Goal: Information Seeking & Learning: Learn about a topic

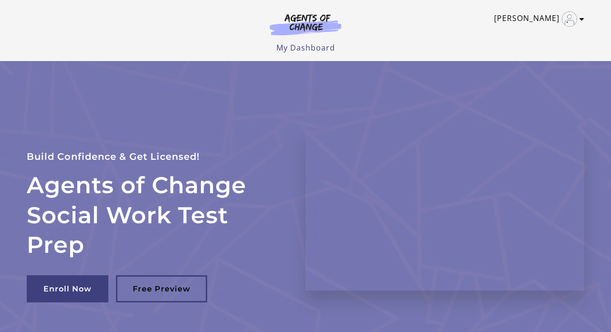
click at [308, 19] on link "[PERSON_NAME]" at bounding box center [536, 18] width 85 height 15
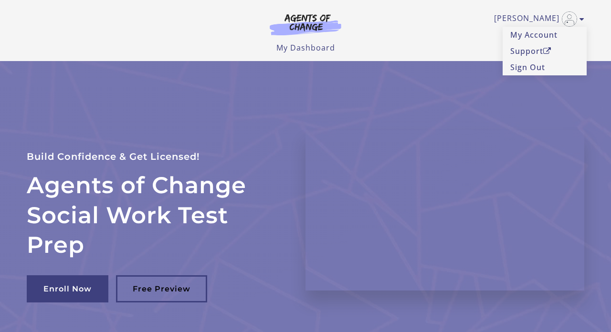
click at [308, 79] on div "Agents of Change Social Work Test Prep Build Confidence & Get Licensed! Enroll …" at bounding box center [305, 210] width 573 height 299
click at [308, 36] on link "My Account" at bounding box center [544, 35] width 84 height 16
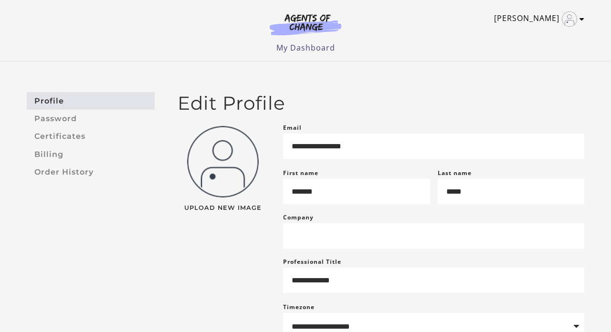
click at [580, 19] on icon "Toggle menu" at bounding box center [581, 19] width 5 height 8
click at [471, 80] on div "**********" at bounding box center [305, 256] width 611 height 388
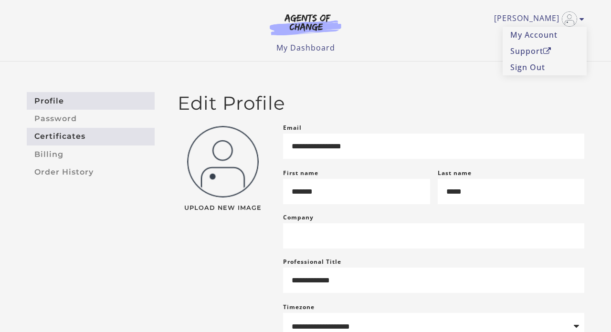
click at [59, 138] on link "Certificates" at bounding box center [91, 137] width 128 height 18
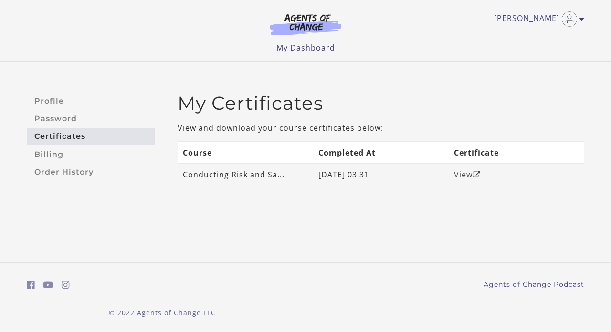
click at [465, 173] on link "View" at bounding box center [467, 174] width 27 height 10
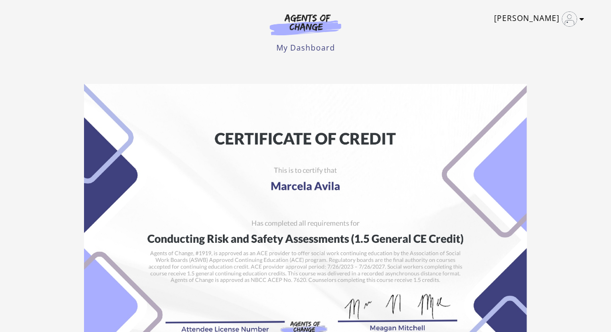
click at [581, 20] on icon "Toggle menu" at bounding box center [581, 19] width 5 height 8
click at [537, 30] on link "My Account" at bounding box center [544, 35] width 84 height 16
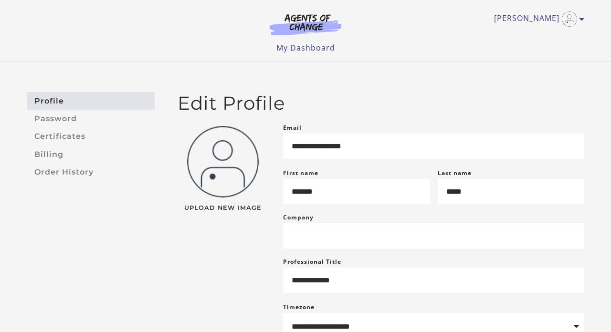
click at [62, 101] on link "Profile" at bounding box center [91, 101] width 128 height 18
click at [67, 171] on link "Order History" at bounding box center [91, 172] width 128 height 18
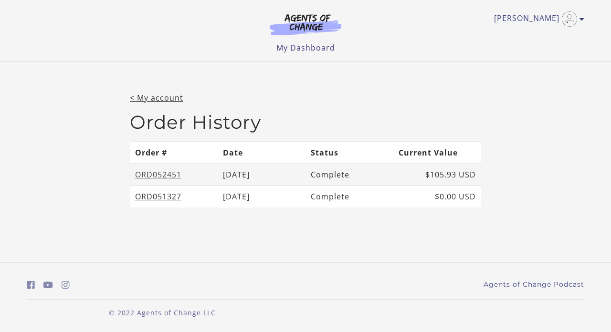
click at [151, 172] on link "ORD052451" at bounding box center [158, 174] width 46 height 10
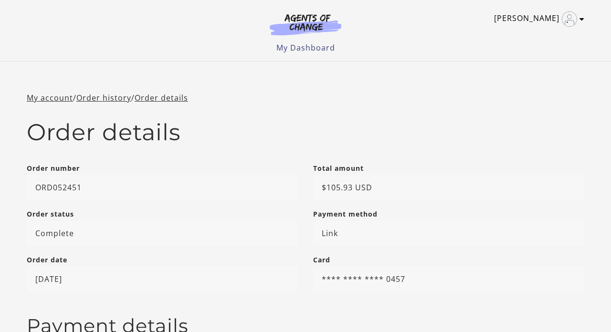
click at [537, 18] on link "[PERSON_NAME]" at bounding box center [536, 18] width 85 height 15
click at [542, 34] on link "My Account" at bounding box center [544, 35] width 84 height 16
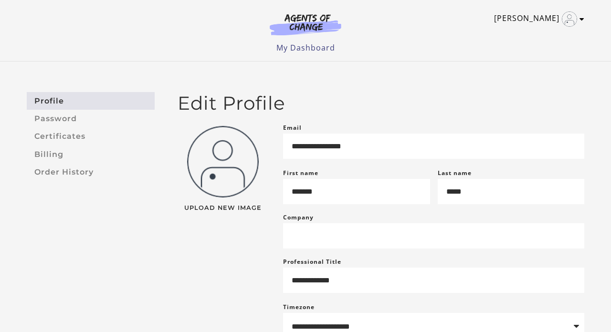
click at [581, 21] on icon "Toggle menu" at bounding box center [581, 19] width 5 height 8
click at [426, 97] on h2 "Edit Profile" at bounding box center [380, 103] width 406 height 22
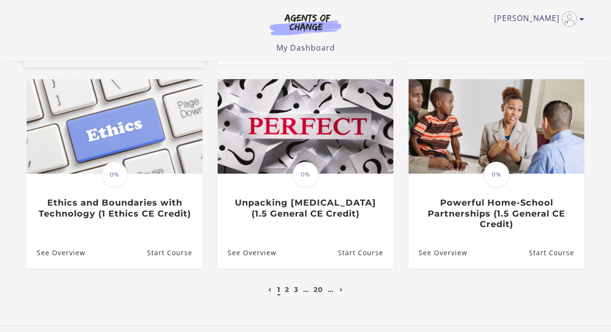
scroll to position [274, 0]
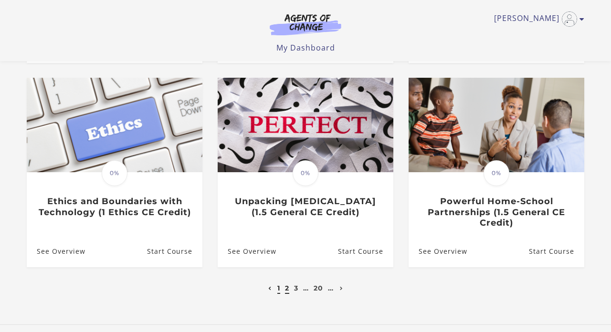
click at [285, 289] on link "2" at bounding box center [287, 288] width 4 height 9
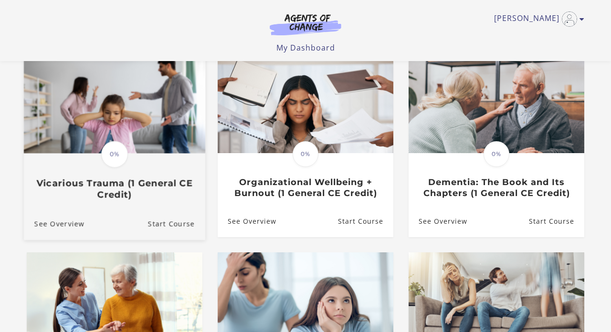
scroll to position [92, 0]
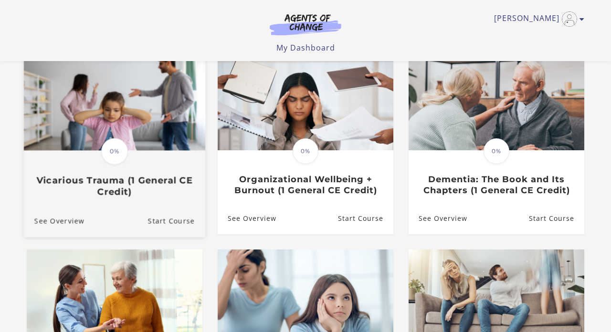
click at [115, 187] on h3 "Vicarious Trauma (1 General CE Credit)" at bounding box center [114, 186] width 160 height 22
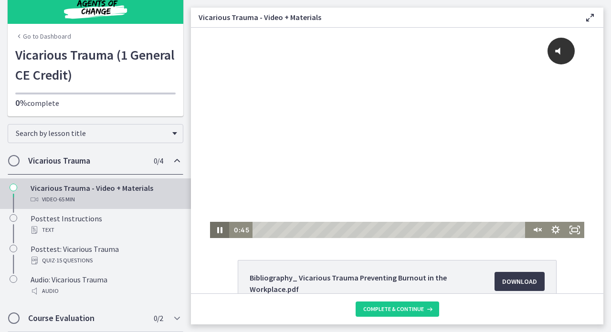
click at [219, 230] on icon "Pause" at bounding box center [219, 230] width 19 height 16
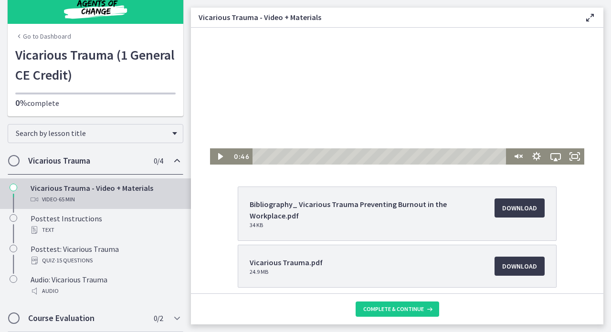
scroll to position [73, 0]
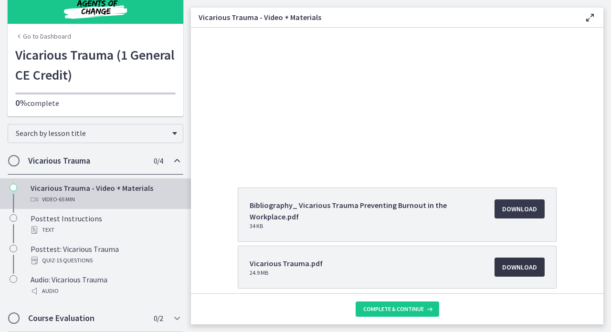
click at [512, 266] on span "Download Opens in a new window" at bounding box center [519, 266] width 35 height 11
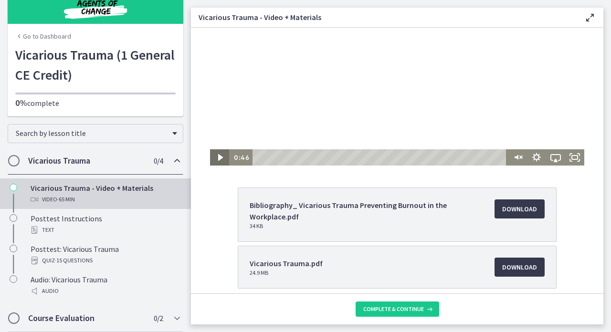
click at [220, 157] on icon "Play Video" at bounding box center [220, 157] width 5 height 7
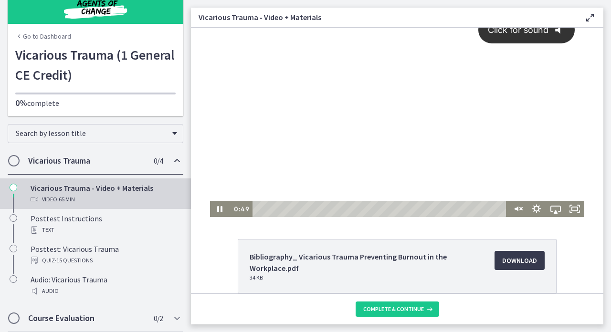
scroll to position [13, 0]
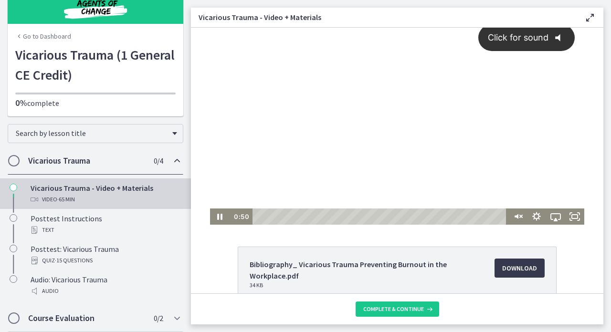
click at [507, 41] on span "Click for sound" at bounding box center [513, 37] width 69 height 10
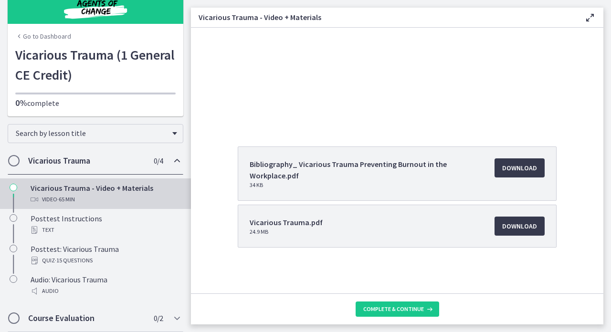
scroll to position [114, 0]
click at [517, 228] on span "Download Opens in a new window" at bounding box center [519, 225] width 35 height 11
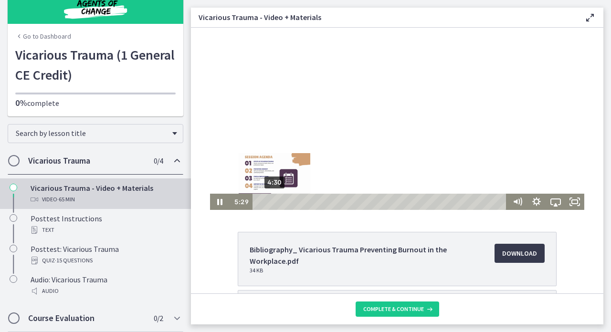
scroll to position [29, 0]
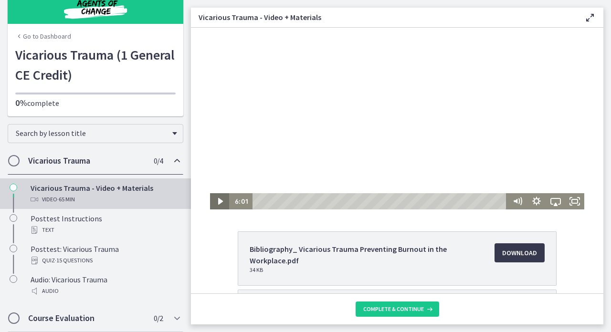
click at [220, 202] on icon "Play Video" at bounding box center [220, 201] width 5 height 7
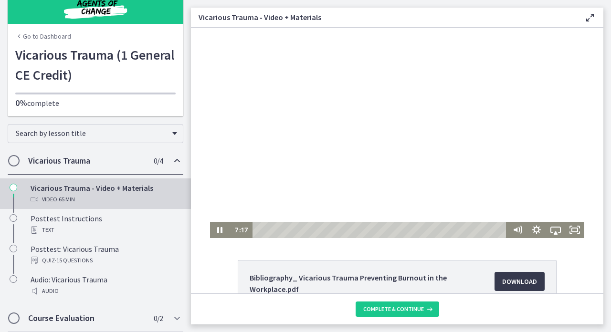
scroll to position [0, 0]
click at [290, 231] on div "8:39" at bounding box center [380, 230] width 247 height 16
click at [321, 229] on div "16:42" at bounding box center [380, 230] width 247 height 16
click at [324, 229] on div "17:34" at bounding box center [380, 230] width 247 height 16
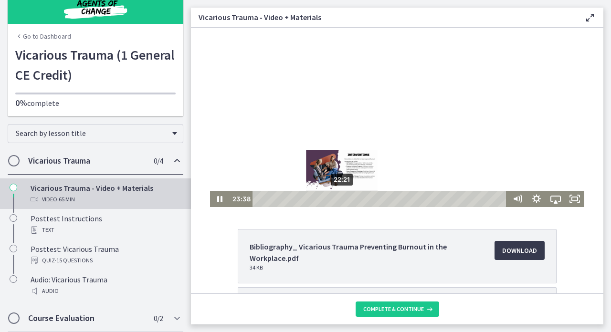
scroll to position [31, 0]
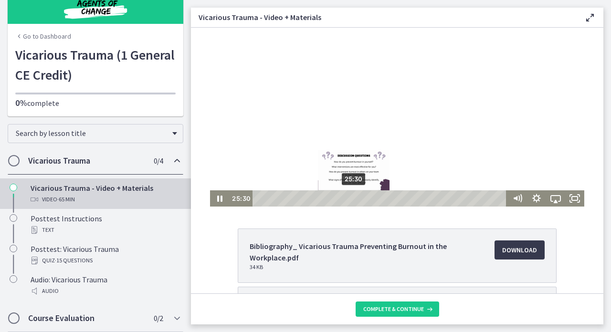
click at [354, 200] on div "Playbar" at bounding box center [353, 198] width 5 height 5
click at [356, 198] on div "Playbar" at bounding box center [353, 198] width 5 height 5
click at [358, 198] on div "26:38" at bounding box center [380, 198] width 247 height 16
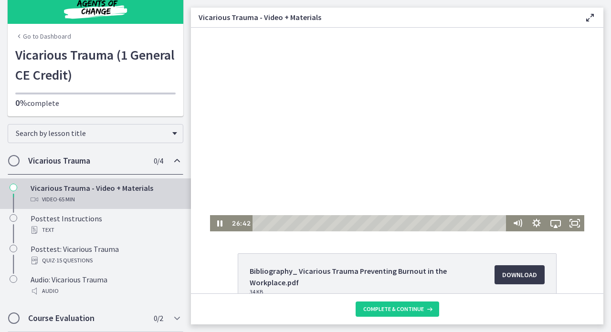
scroll to position [10, 0]
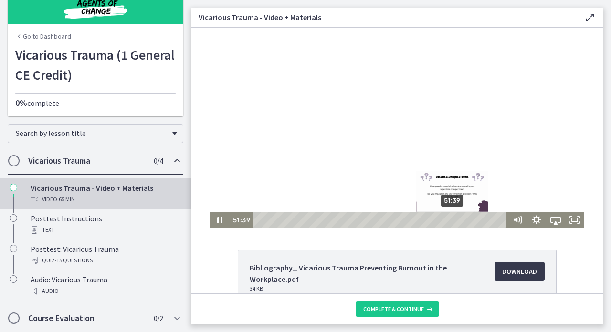
click at [453, 219] on div "Playbar" at bounding box center [451, 219] width 5 height 5
click at [455, 220] on div "52:01" at bounding box center [380, 220] width 247 height 16
click at [458, 220] on div "52:46" at bounding box center [380, 220] width 247 height 16
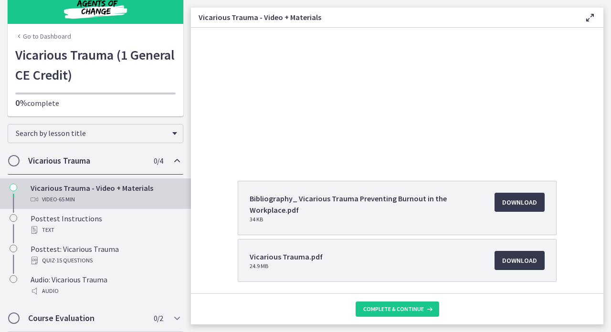
scroll to position [81, 0]
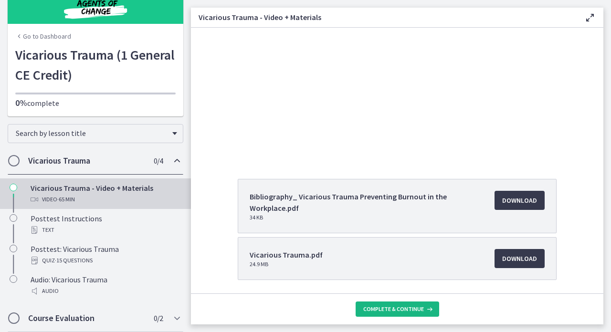
click at [393, 310] on span "Complete & continue" at bounding box center [393, 309] width 61 height 8
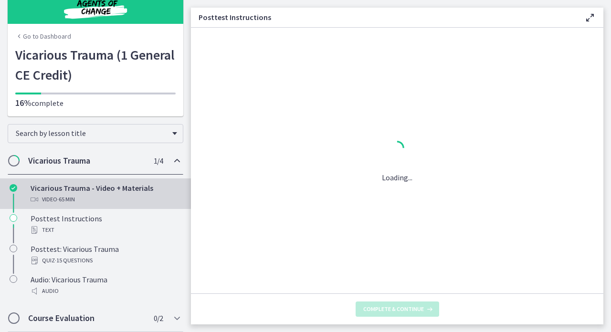
scroll to position [0, 0]
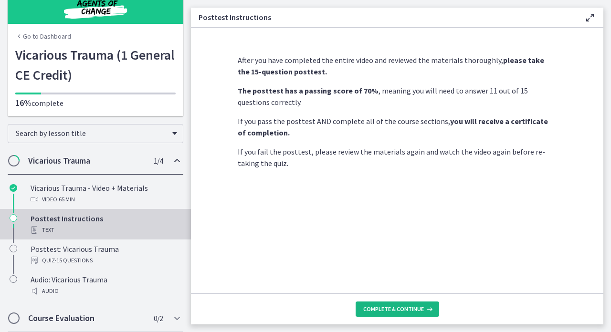
click at [392, 310] on span "Complete & continue" at bounding box center [393, 309] width 61 height 8
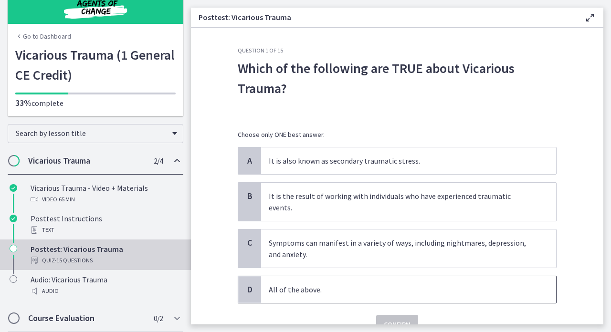
click at [323, 284] on span "All of the above." at bounding box center [408, 289] width 295 height 27
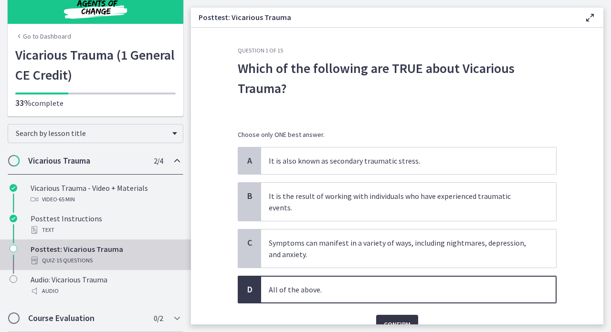
click at [389, 319] on span "Confirm" at bounding box center [397, 324] width 27 height 11
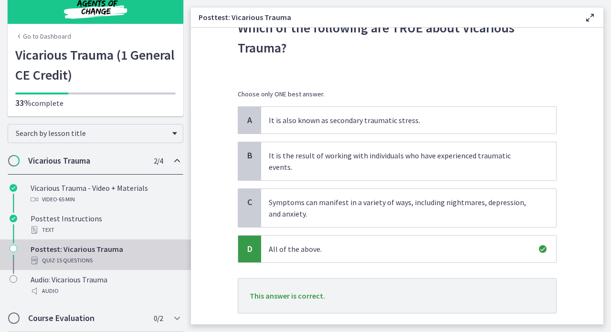
scroll to position [44, 0]
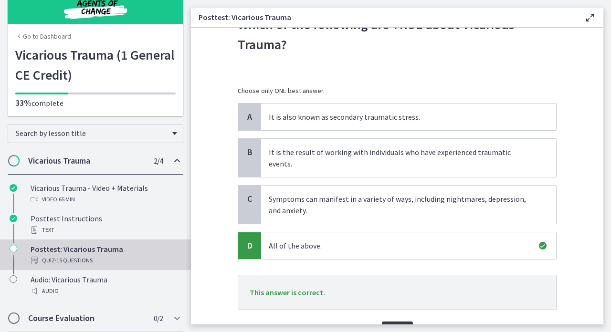
click at [388, 322] on button "Next" at bounding box center [397, 331] width 31 height 19
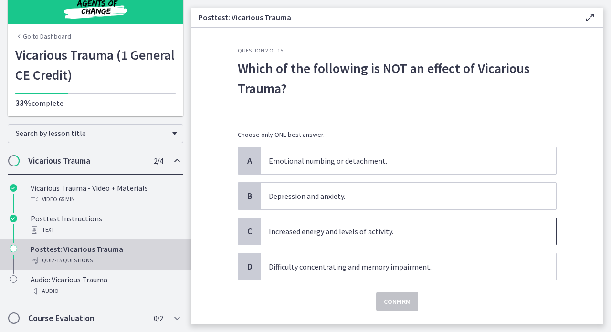
click at [321, 236] on p "Increased energy and levels of activity." at bounding box center [399, 231] width 260 height 11
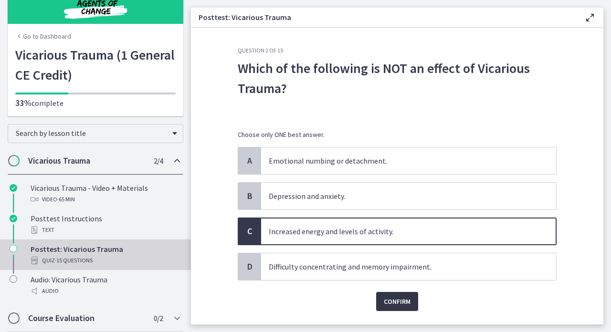
click at [393, 300] on span "Confirm" at bounding box center [397, 301] width 27 height 11
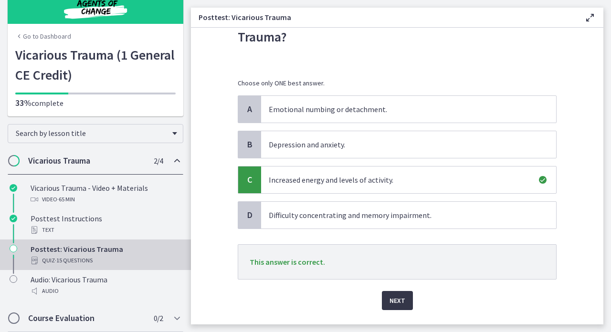
scroll to position [53, 0]
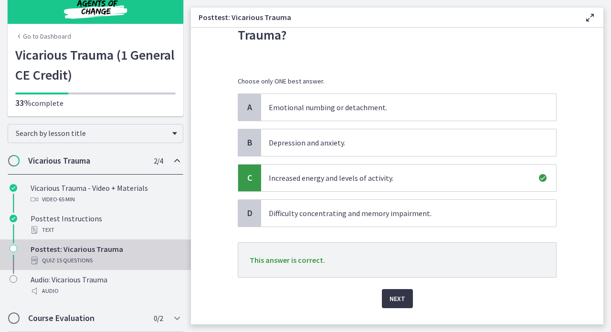
click at [401, 302] on span "Next" at bounding box center [397, 298] width 16 height 11
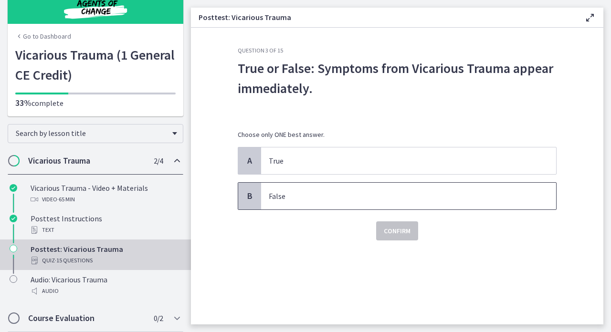
click at [298, 195] on p "False" at bounding box center [399, 195] width 260 height 11
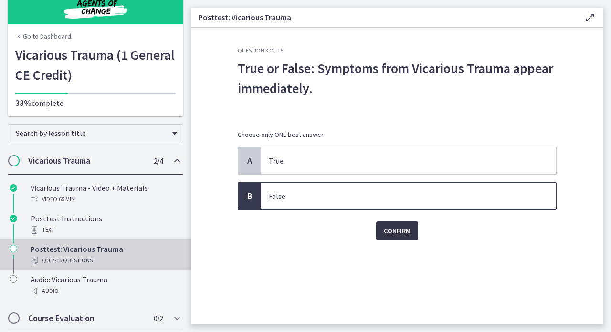
click at [391, 231] on span "Confirm" at bounding box center [397, 230] width 27 height 11
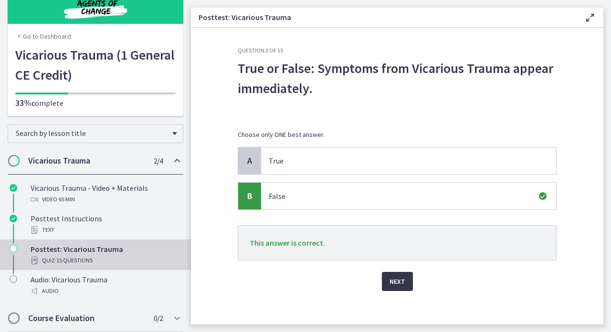
click at [396, 278] on span "Next" at bounding box center [397, 281] width 16 height 11
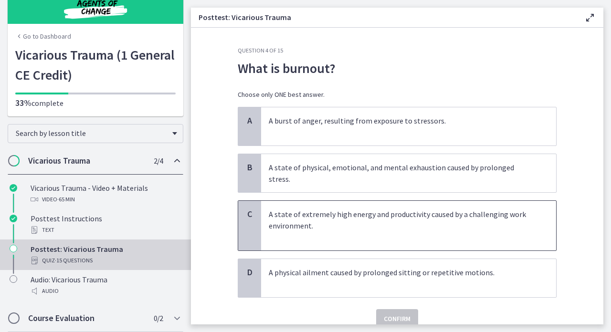
click at [350, 228] on p "A state of extremely high energy and productivity caused by a challenging work …" at bounding box center [399, 225] width 260 height 34
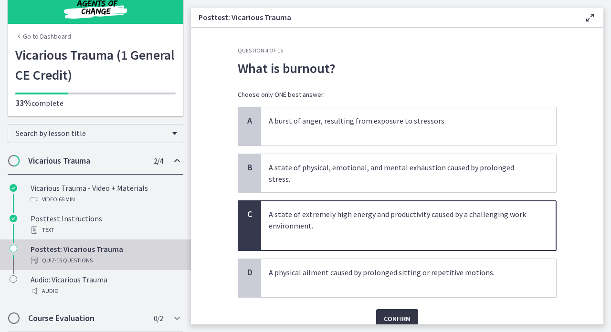
click at [394, 313] on span "Confirm" at bounding box center [397, 318] width 27 height 11
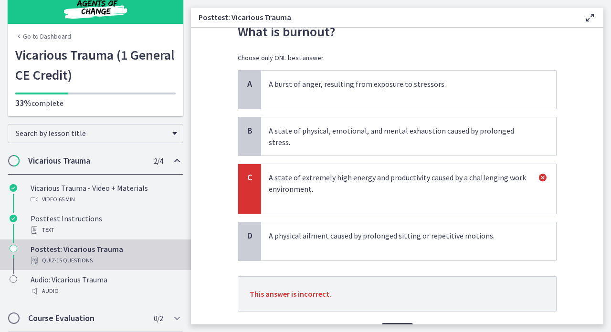
scroll to position [43, 0]
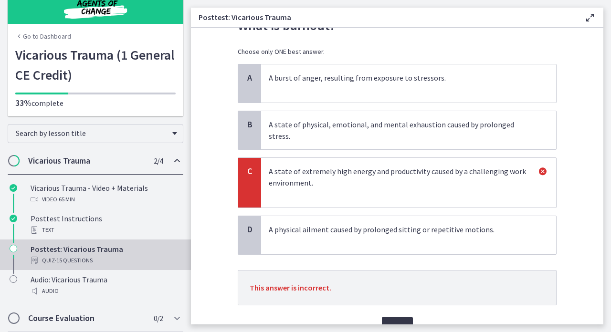
click at [397, 321] on span "Next" at bounding box center [397, 326] width 16 height 11
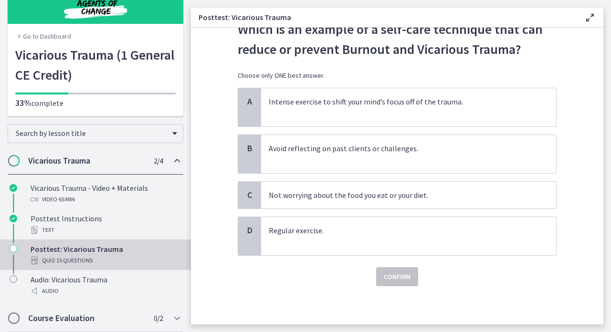
scroll to position [0, 0]
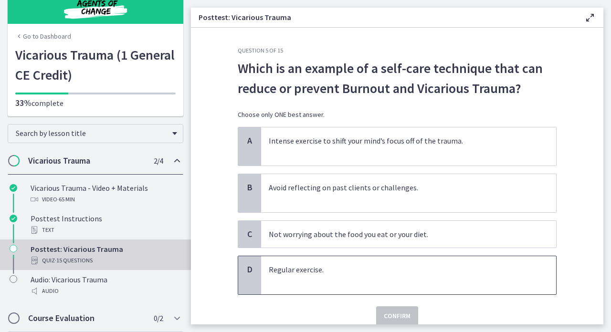
click at [330, 278] on p "Regular exercise." at bounding box center [399, 275] width 260 height 23
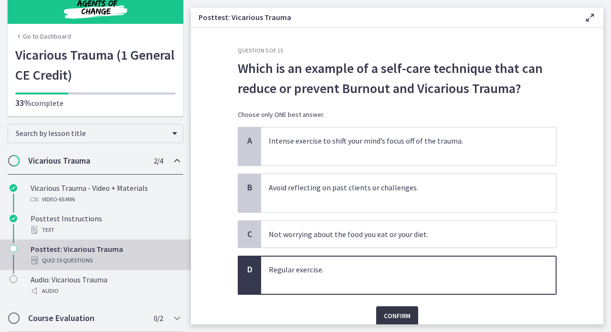
click at [393, 312] on span "Confirm" at bounding box center [397, 315] width 27 height 11
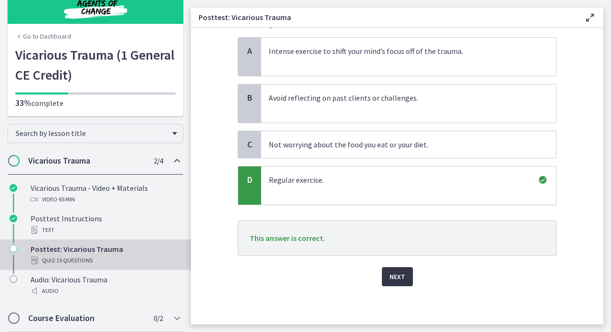
scroll to position [90, 0]
click at [396, 280] on span "Next" at bounding box center [397, 276] width 16 height 11
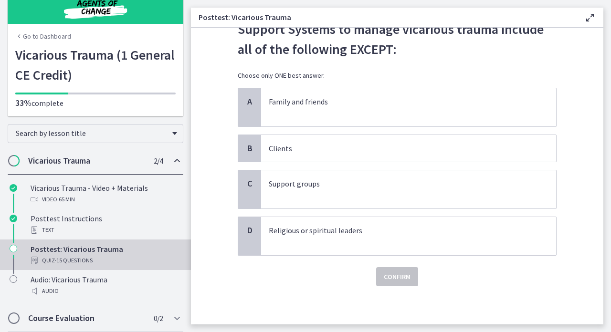
scroll to position [0, 0]
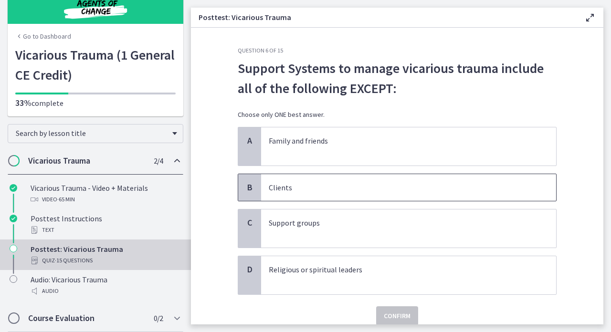
click at [308, 198] on span "Clients" at bounding box center [408, 187] width 295 height 27
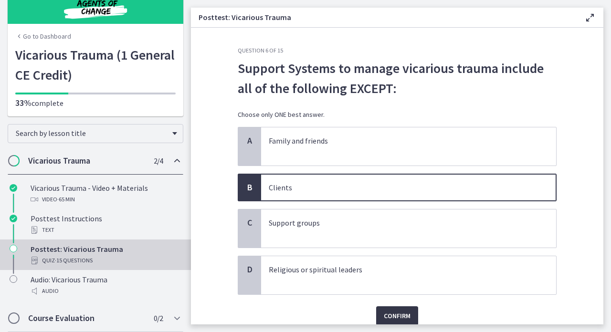
click at [386, 313] on span "Confirm" at bounding box center [397, 315] width 27 height 11
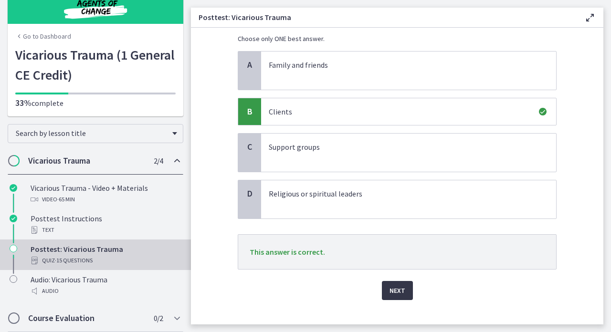
scroll to position [81, 0]
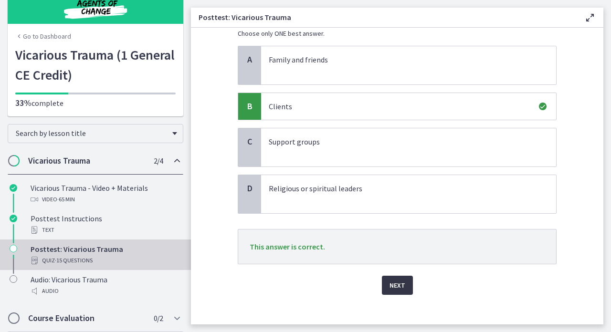
click at [394, 291] on span "Next" at bounding box center [397, 285] width 16 height 11
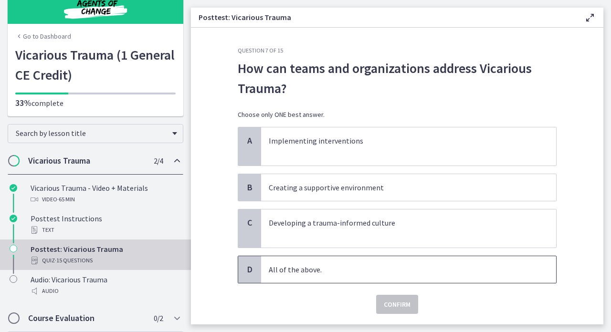
click at [332, 272] on p "All of the above." at bounding box center [399, 269] width 260 height 11
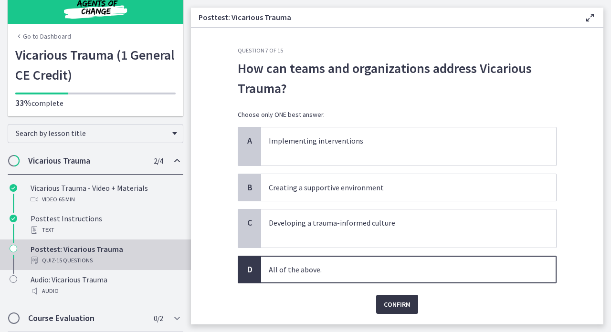
click at [396, 305] on span "Confirm" at bounding box center [397, 304] width 27 height 11
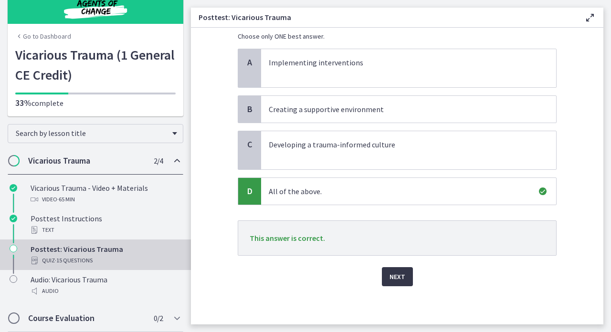
scroll to position [78, 0]
click at [394, 277] on span "Next" at bounding box center [397, 276] width 16 height 11
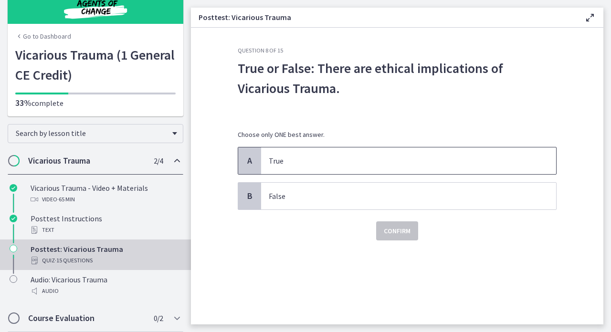
click at [278, 165] on p "True" at bounding box center [399, 160] width 260 height 11
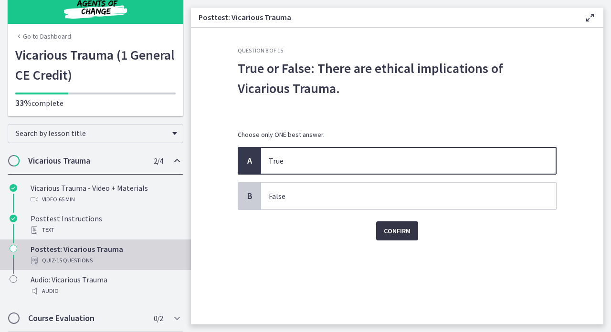
click at [395, 233] on span "Confirm" at bounding box center [397, 230] width 27 height 11
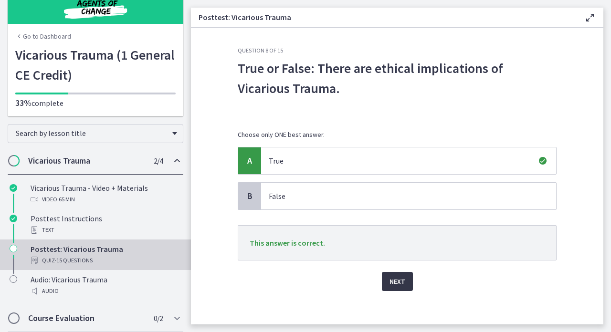
click at [404, 281] on span "Next" at bounding box center [397, 281] width 16 height 11
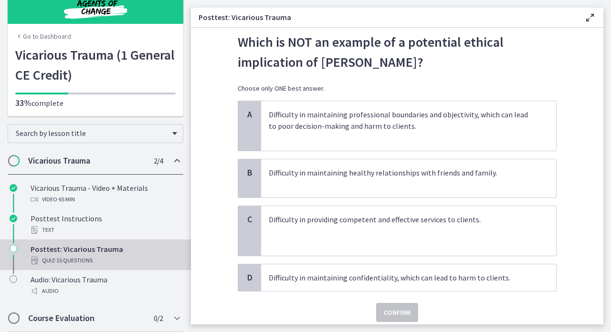
scroll to position [28, 0]
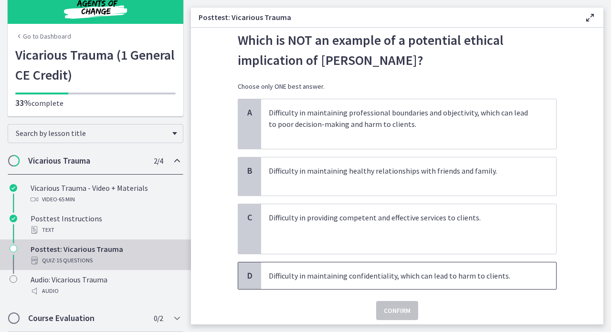
click at [344, 273] on p "Difficulty in maintaining confidentiality, which can lead to harm to clients." at bounding box center [399, 275] width 260 height 11
click at [388, 311] on span "Confirm" at bounding box center [397, 310] width 27 height 11
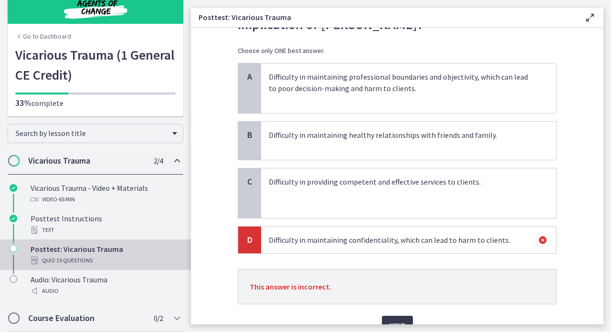
scroll to position [88, 0]
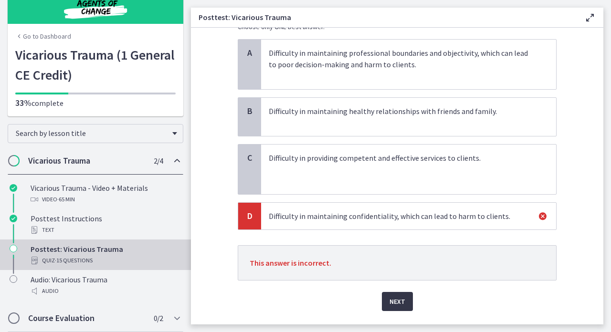
click at [395, 303] on span "Next" at bounding box center [397, 301] width 16 height 11
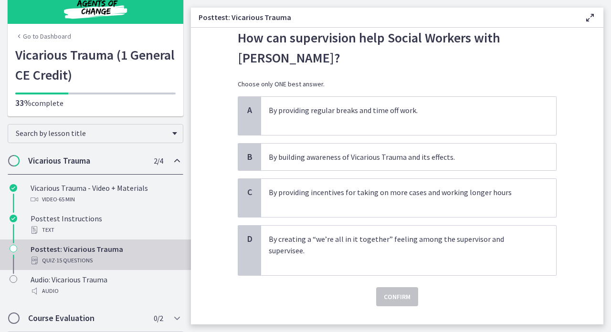
scroll to position [29, 0]
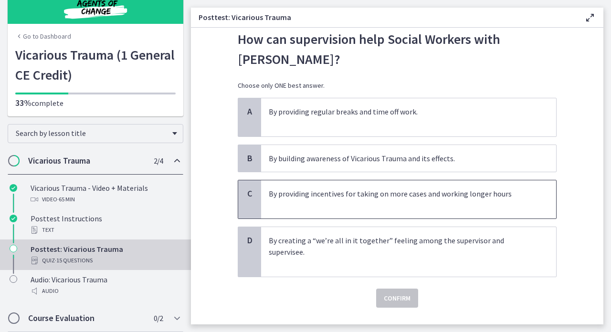
click at [323, 199] on p "By providing incentives for taking on more cases and working longer hours" at bounding box center [399, 199] width 260 height 23
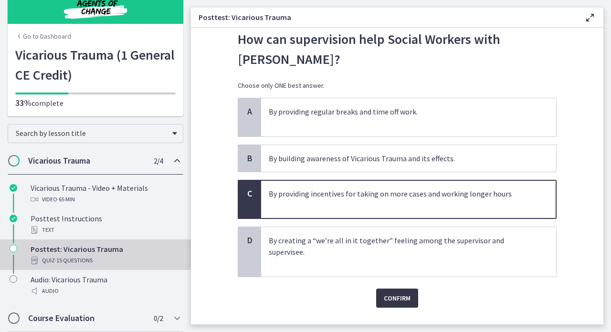
click at [391, 298] on span "Confirm" at bounding box center [397, 297] width 27 height 11
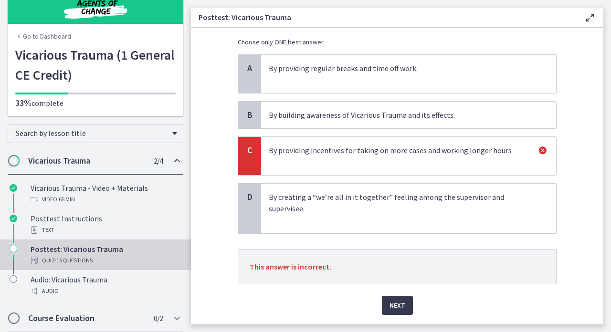
scroll to position [74, 0]
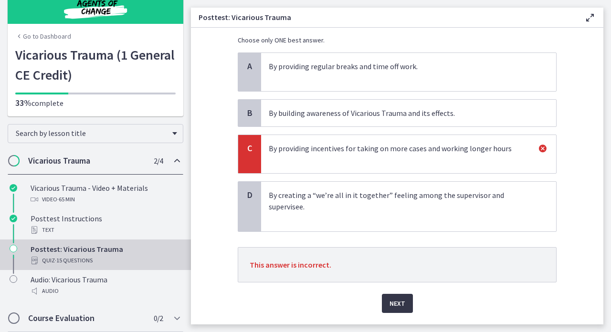
click at [396, 305] on span "Next" at bounding box center [397, 303] width 16 height 11
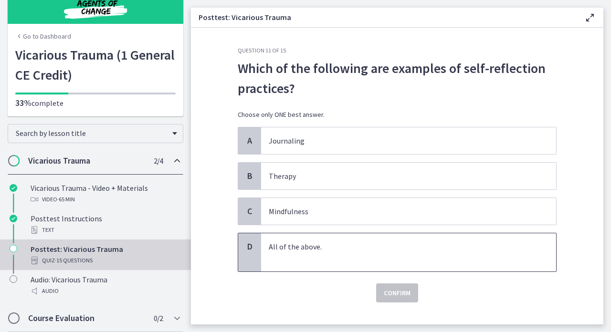
click at [355, 250] on p "All of the above." at bounding box center [399, 252] width 260 height 23
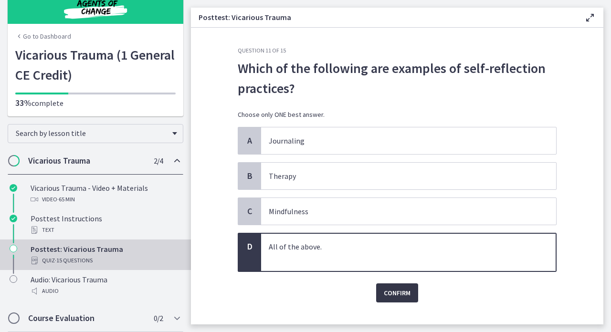
click at [397, 298] on span "Confirm" at bounding box center [397, 292] width 27 height 11
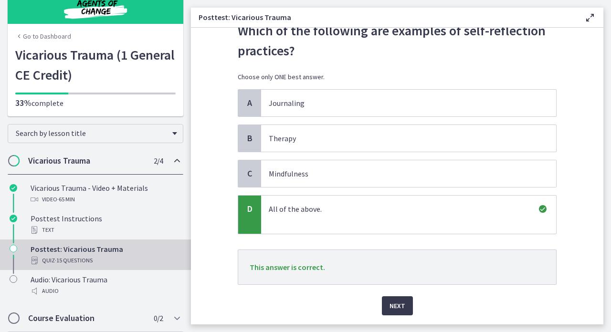
scroll to position [39, 0]
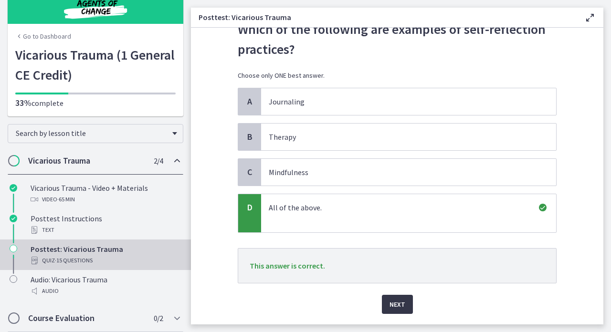
click at [397, 305] on span "Next" at bounding box center [397, 304] width 16 height 11
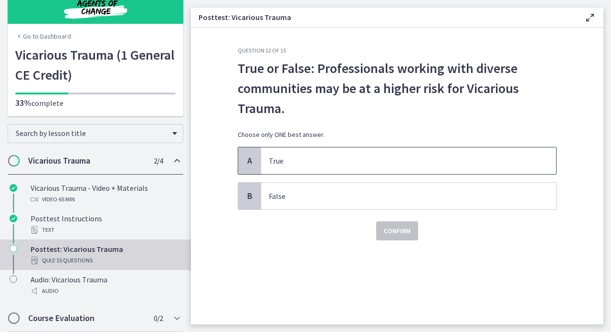
click at [308, 167] on span "True" at bounding box center [408, 160] width 295 height 27
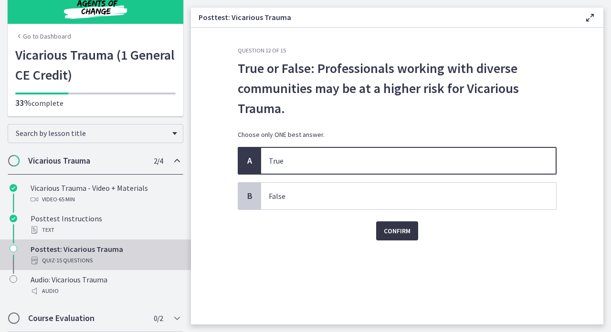
click at [394, 228] on span "Confirm" at bounding box center [397, 230] width 27 height 11
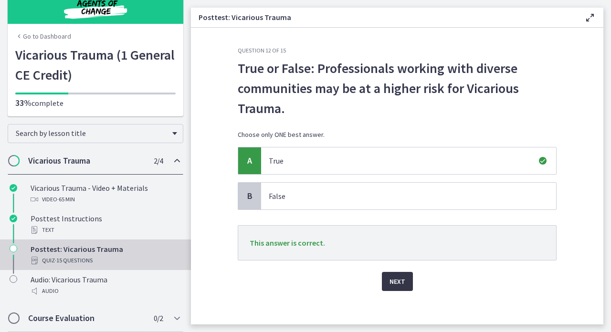
click at [402, 280] on span "Next" at bounding box center [397, 281] width 16 height 11
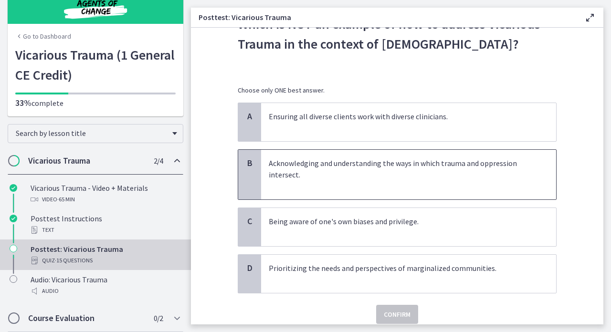
scroll to position [45, 0]
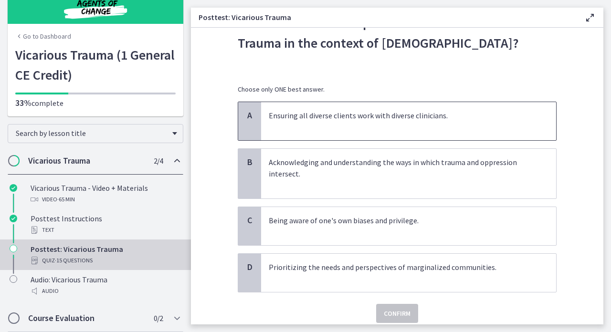
click at [296, 132] on p "Ensuring all diverse clients work with diverse clinicians." at bounding box center [399, 121] width 260 height 23
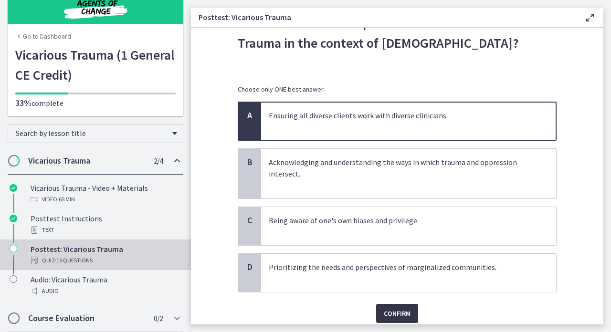
click at [392, 311] on span "Confirm" at bounding box center [397, 313] width 27 height 11
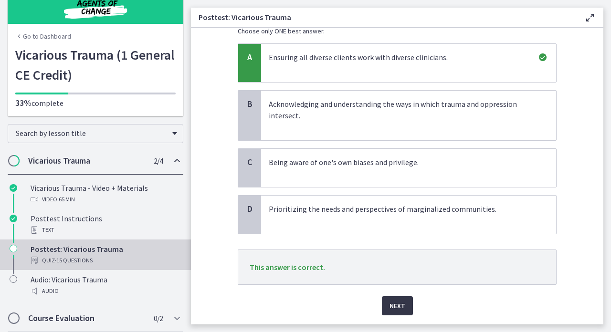
scroll to position [110, 0]
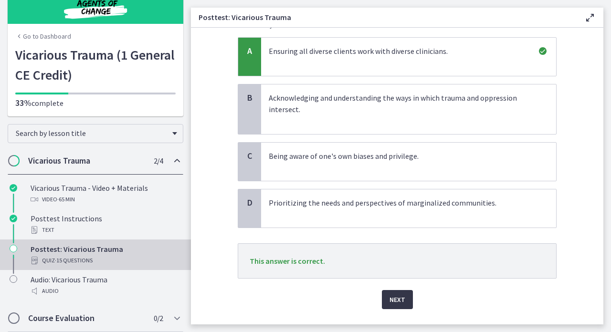
click at [392, 300] on span "Next" at bounding box center [397, 299] width 16 height 11
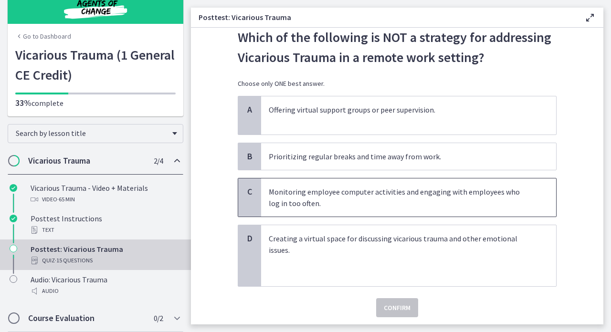
scroll to position [33, 0]
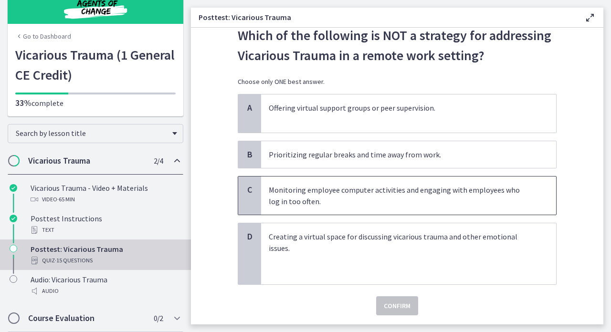
click at [318, 201] on p "Monitoring employee computer activities and engaging with employees who log in …" at bounding box center [399, 195] width 260 height 23
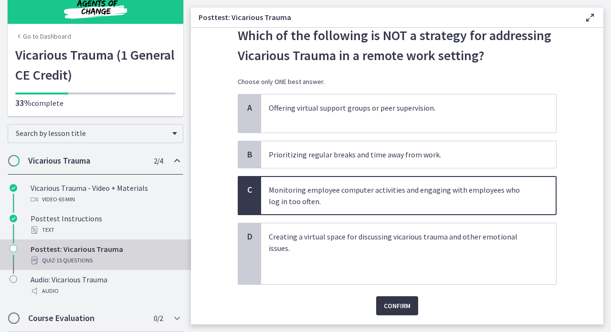
click at [386, 309] on span "Confirm" at bounding box center [397, 305] width 27 height 11
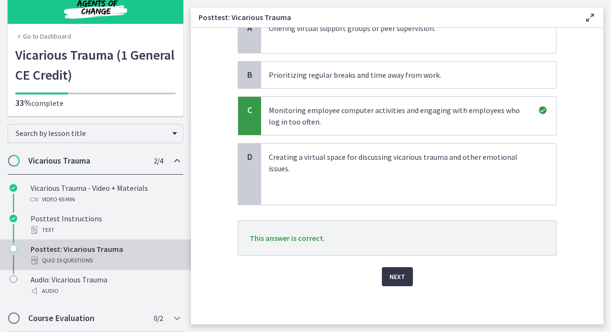
scroll to position [113, 0]
click at [395, 278] on span "Next" at bounding box center [397, 276] width 16 height 11
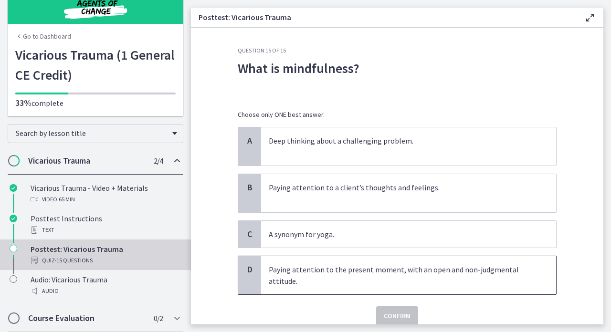
click at [347, 276] on p "Paying attention to the present moment, with an open and non-judgmental attitud…" at bounding box center [399, 275] width 260 height 23
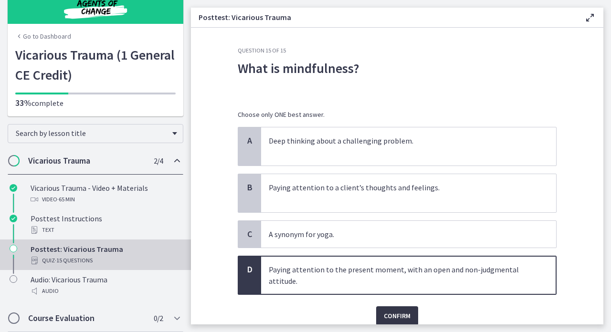
click at [394, 318] on span "Confirm" at bounding box center [397, 315] width 27 height 11
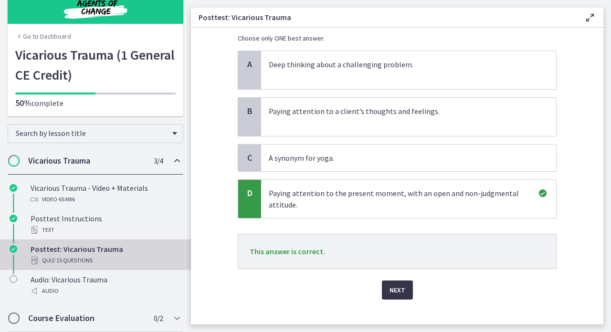
scroll to position [79, 0]
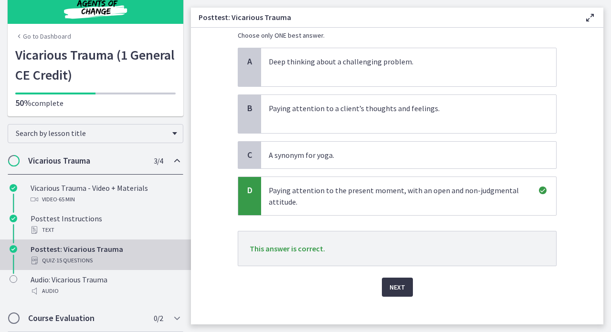
click at [398, 291] on span "Next" at bounding box center [397, 286] width 16 height 11
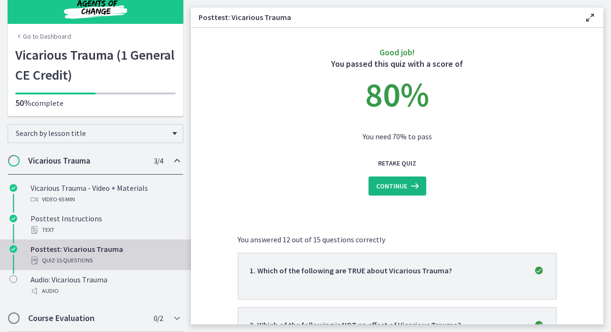
click at [391, 188] on span "Continue" at bounding box center [391, 185] width 31 height 11
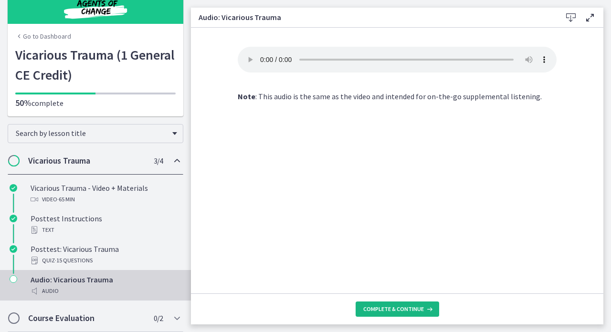
click at [397, 310] on span "Complete & continue" at bounding box center [393, 309] width 61 height 8
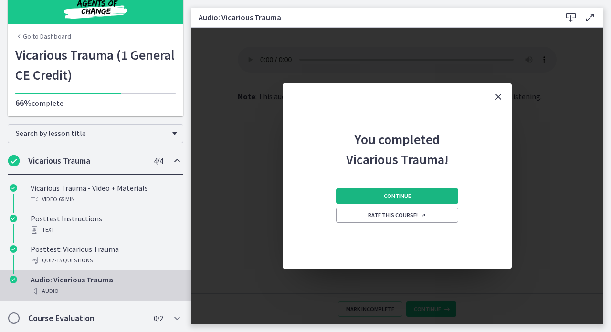
click at [393, 194] on span "Continue" at bounding box center [397, 196] width 27 height 8
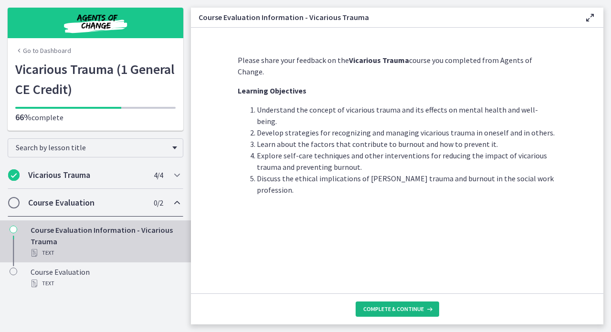
click at [379, 311] on span "Complete & continue" at bounding box center [393, 309] width 61 height 8
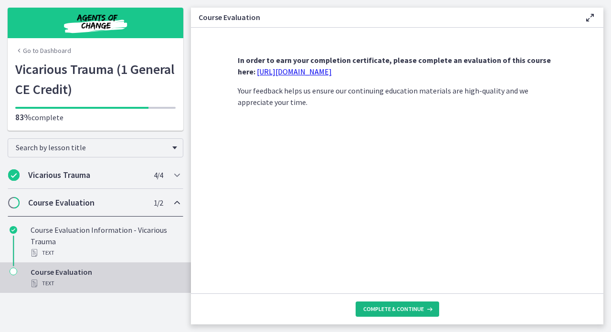
click at [382, 310] on span "Complete & continue" at bounding box center [393, 309] width 61 height 8
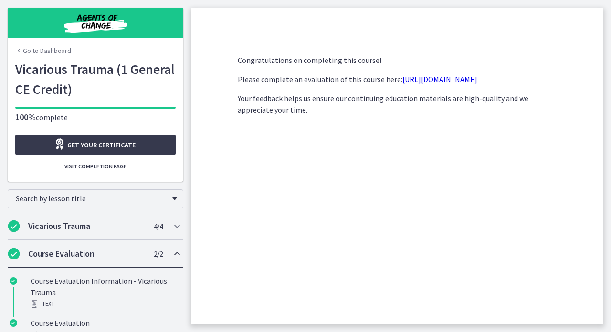
click at [429, 81] on link "https://forms.gle/sN1pirJbvy6vrxQx5" at bounding box center [439, 79] width 75 height 10
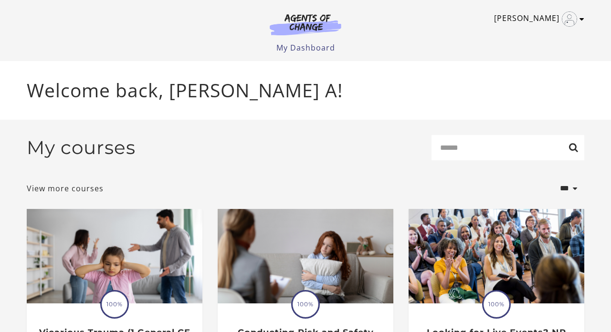
click at [545, 19] on link "[PERSON_NAME]" at bounding box center [536, 18] width 85 height 15
click at [535, 38] on link "My Account" at bounding box center [544, 35] width 84 height 16
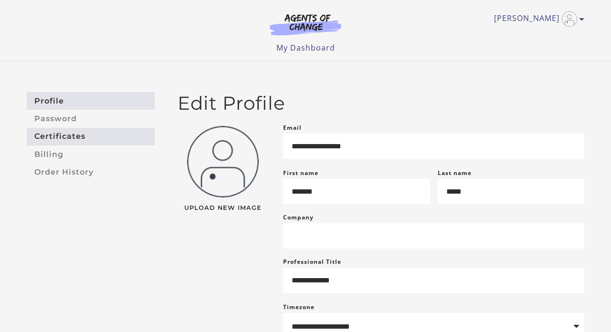
click at [61, 140] on link "Certificates" at bounding box center [91, 137] width 128 height 18
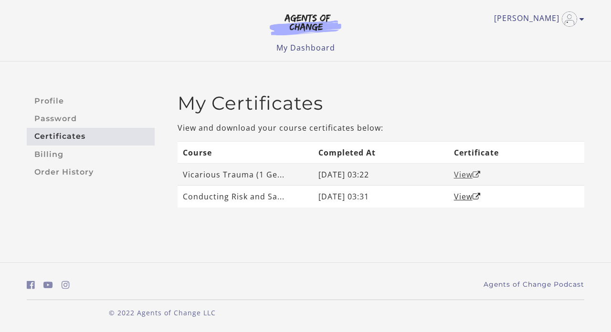
click at [462, 173] on link "View" at bounding box center [467, 174] width 27 height 10
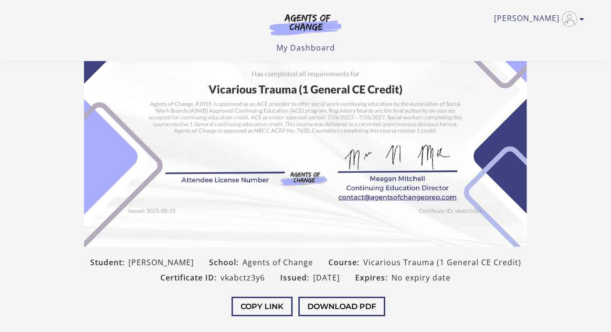
scroll to position [103, 0]
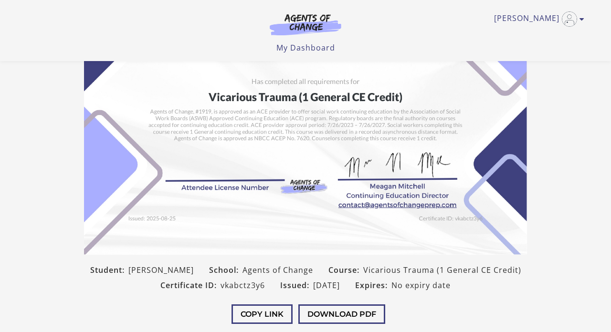
click at [219, 170] on img at bounding box center [305, 98] width 443 height 312
click at [199, 177] on img at bounding box center [305, 98] width 443 height 312
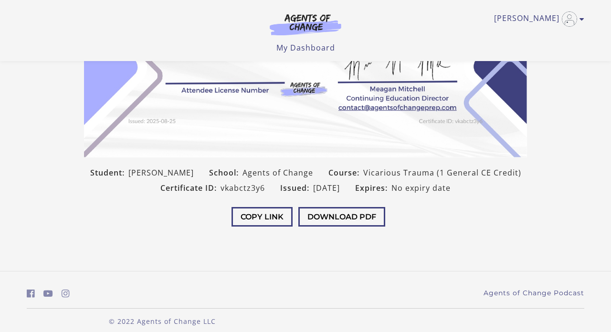
scroll to position [204, 0]
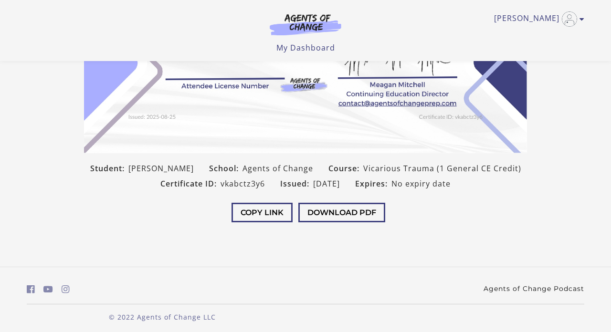
click at [518, 287] on link "Agents of Change Podcast" at bounding box center [533, 289] width 101 height 10
